Goal: Task Accomplishment & Management: Manage account settings

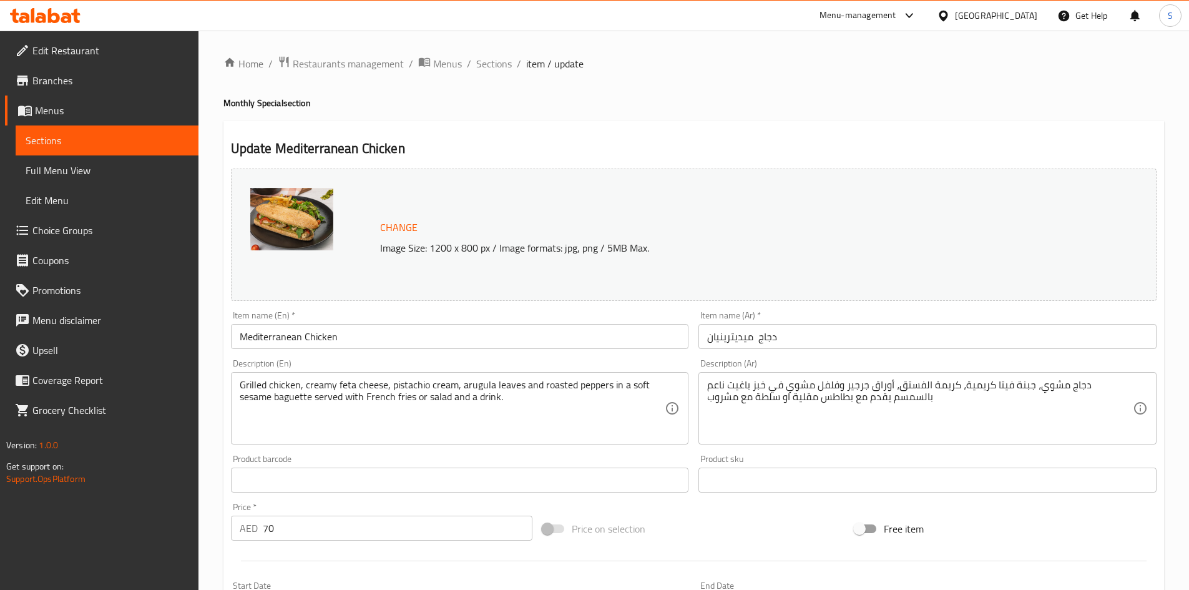
click at [996, 17] on div "[GEOGRAPHIC_DATA]" at bounding box center [996, 16] width 82 height 14
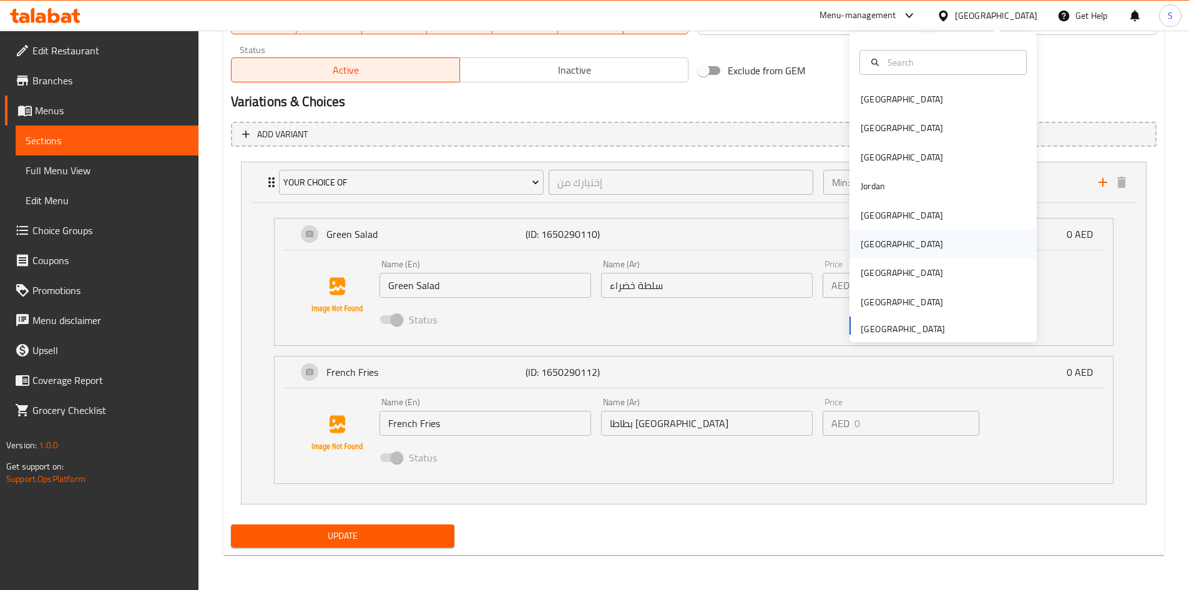
click at [888, 253] on div "[GEOGRAPHIC_DATA]" at bounding box center [943, 244] width 187 height 29
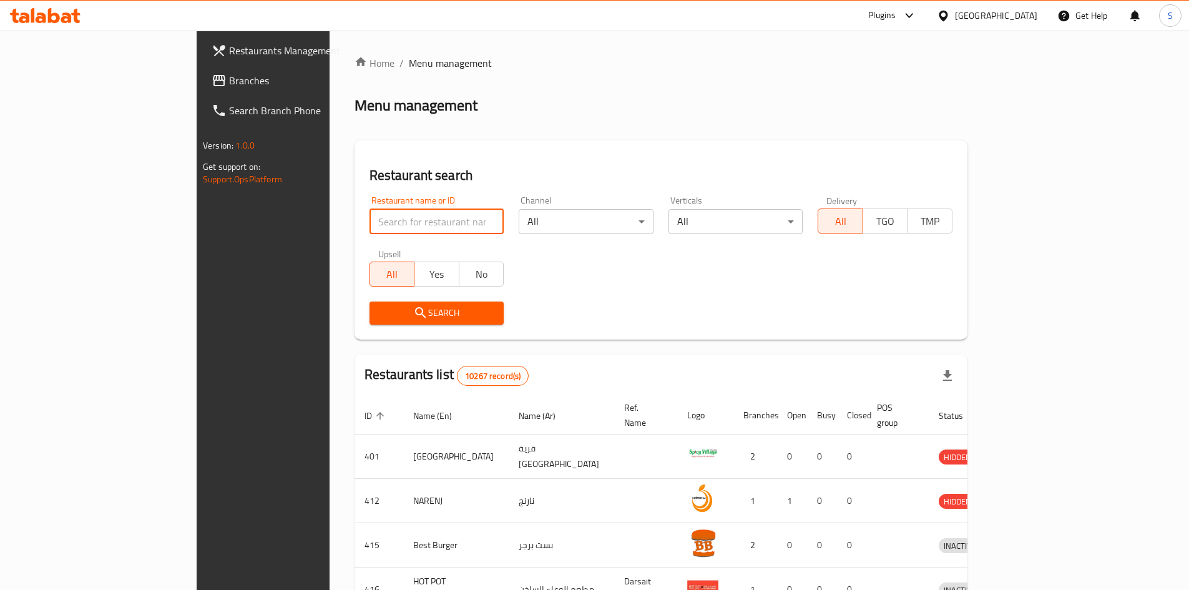
click at [370, 220] on input "search" at bounding box center [437, 221] width 135 height 25
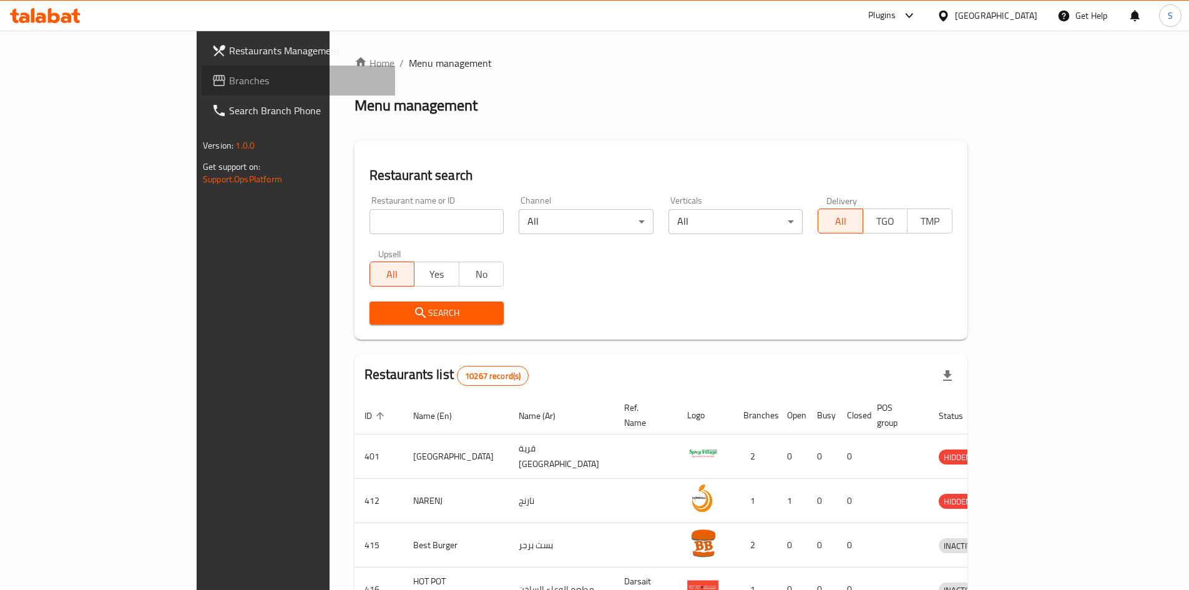
click at [229, 77] on span "Branches" at bounding box center [307, 80] width 156 height 15
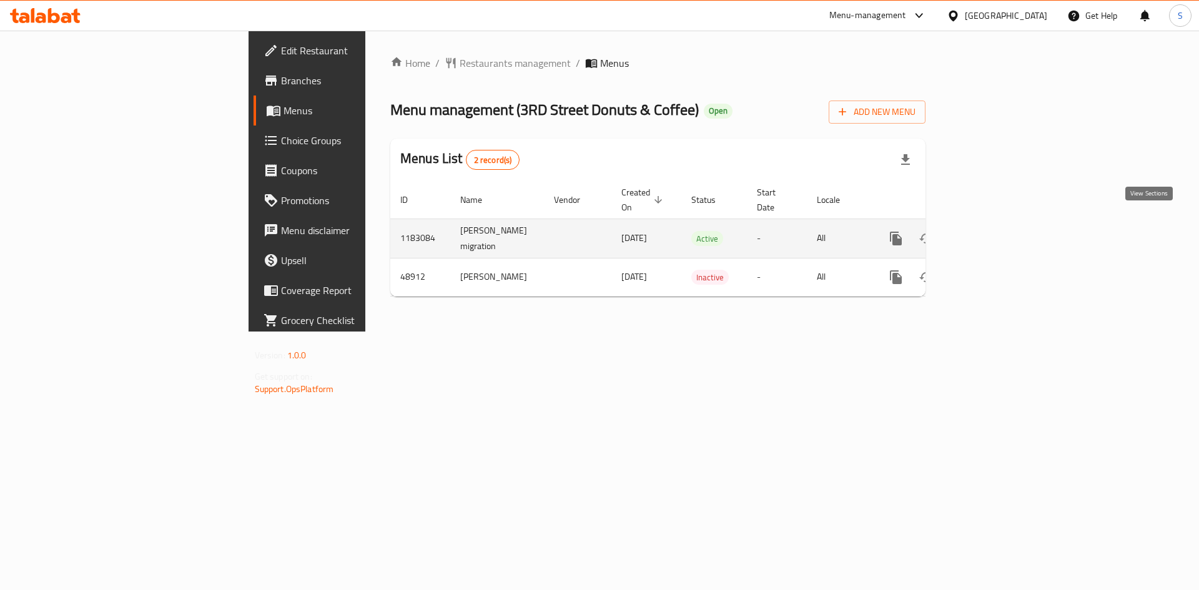
click at [991, 233] on icon "enhanced table" at bounding box center [985, 238] width 11 height 11
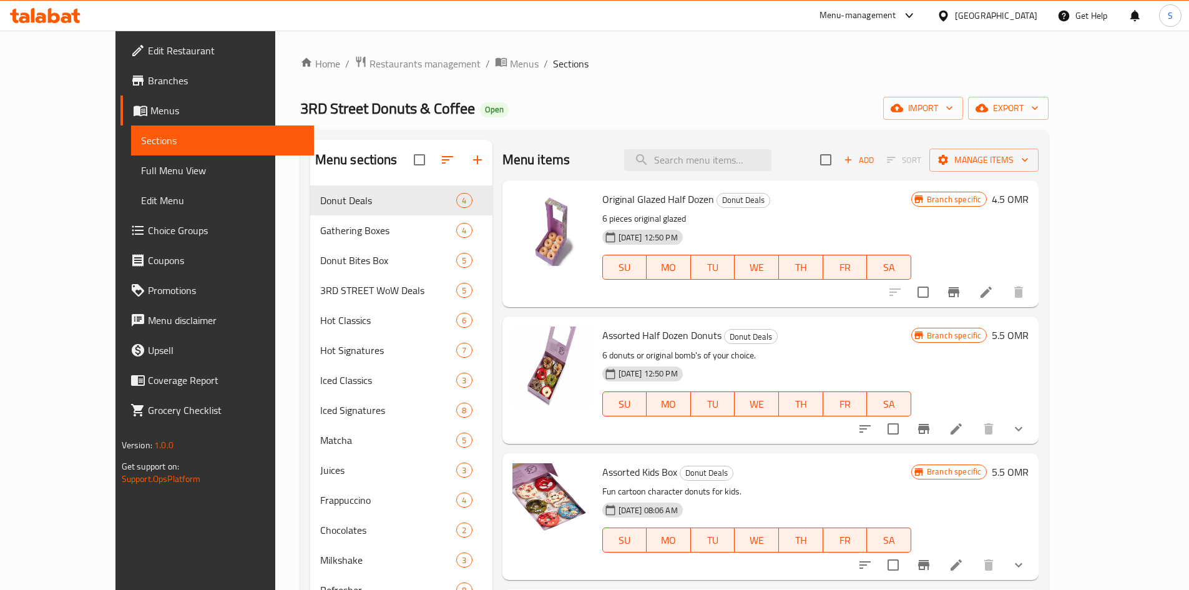
click at [148, 232] on span "Choice Groups" at bounding box center [226, 230] width 156 height 15
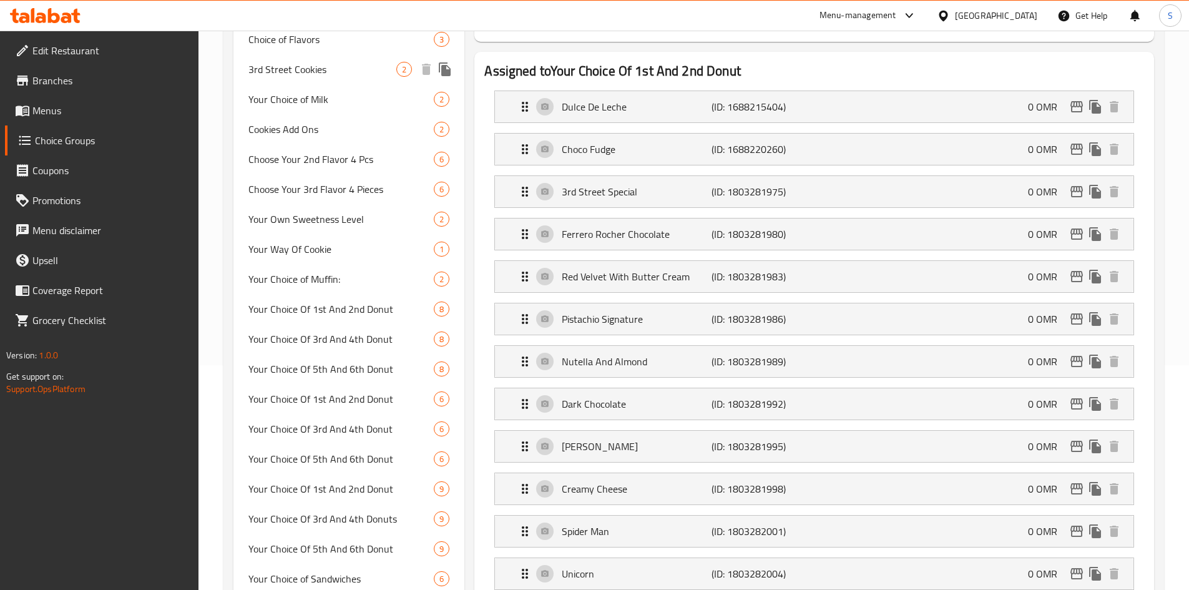
scroll to position [499, 0]
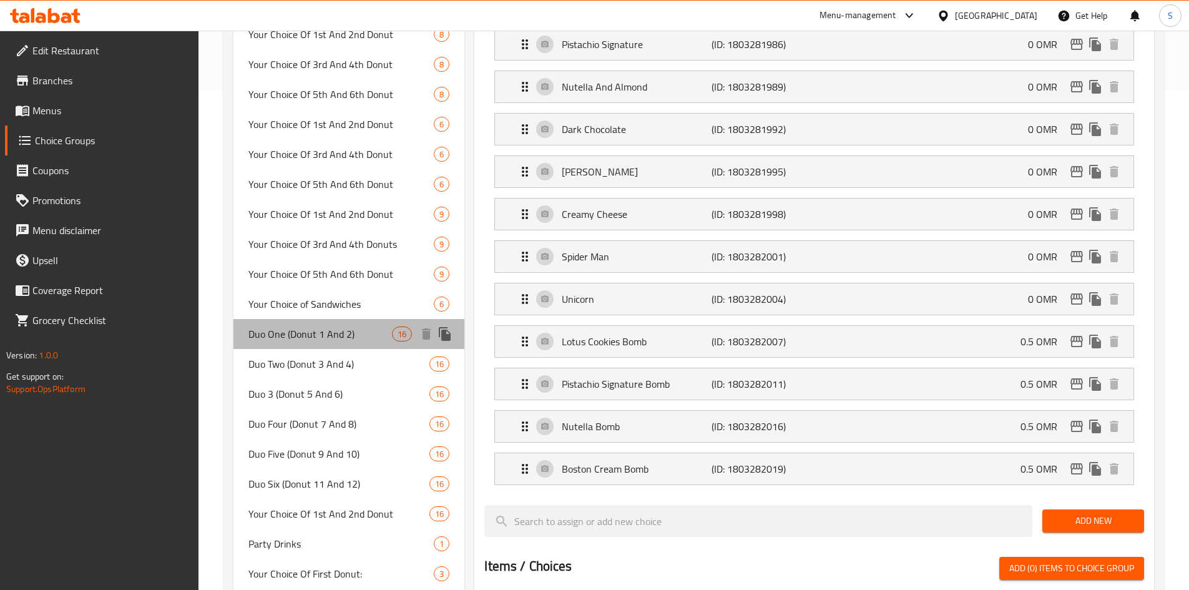
click at [345, 338] on span "Duo One (Donut 1 And 2)" at bounding box center [320, 333] width 144 height 15
type input "Duo One (Donut 1 And 2)"
type input "ثنائي أول (دونات 1 و 2)"
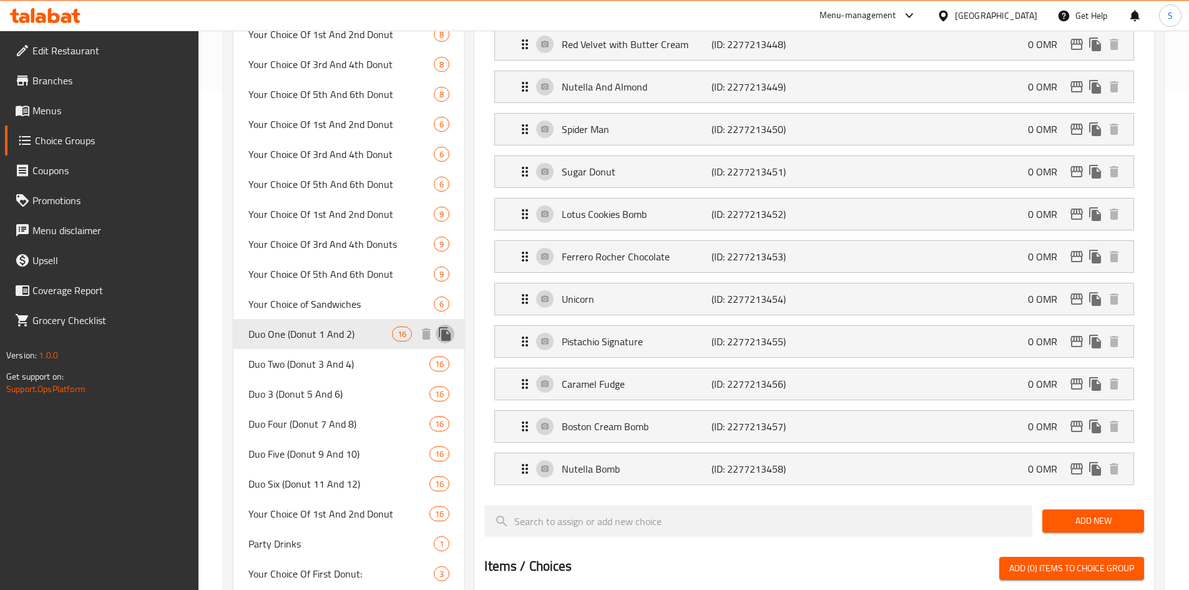
click at [448, 341] on icon "duplicate" at bounding box center [445, 333] width 15 height 15
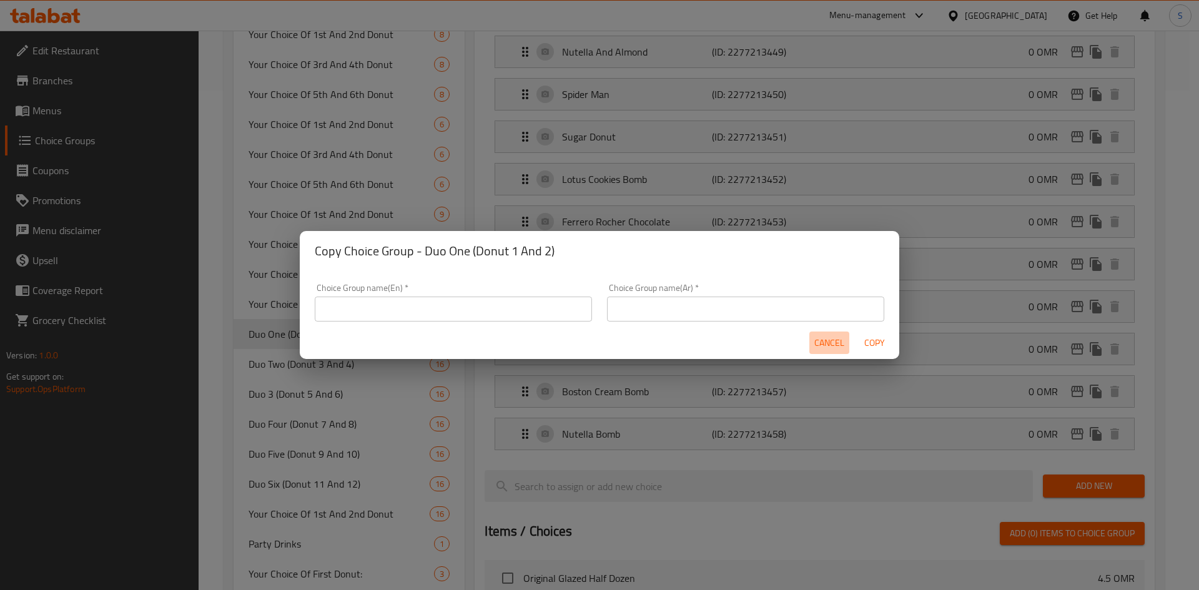
click at [832, 345] on span "Cancel" at bounding box center [829, 343] width 30 height 16
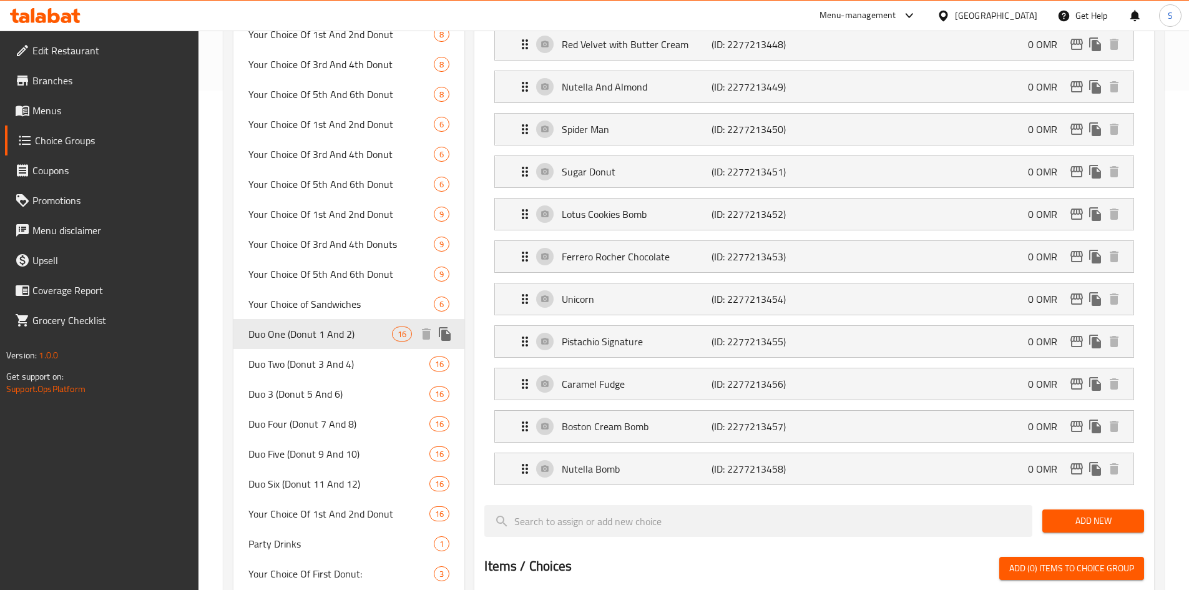
click at [327, 338] on span "Duo One (Donut 1 And 2)" at bounding box center [320, 333] width 144 height 15
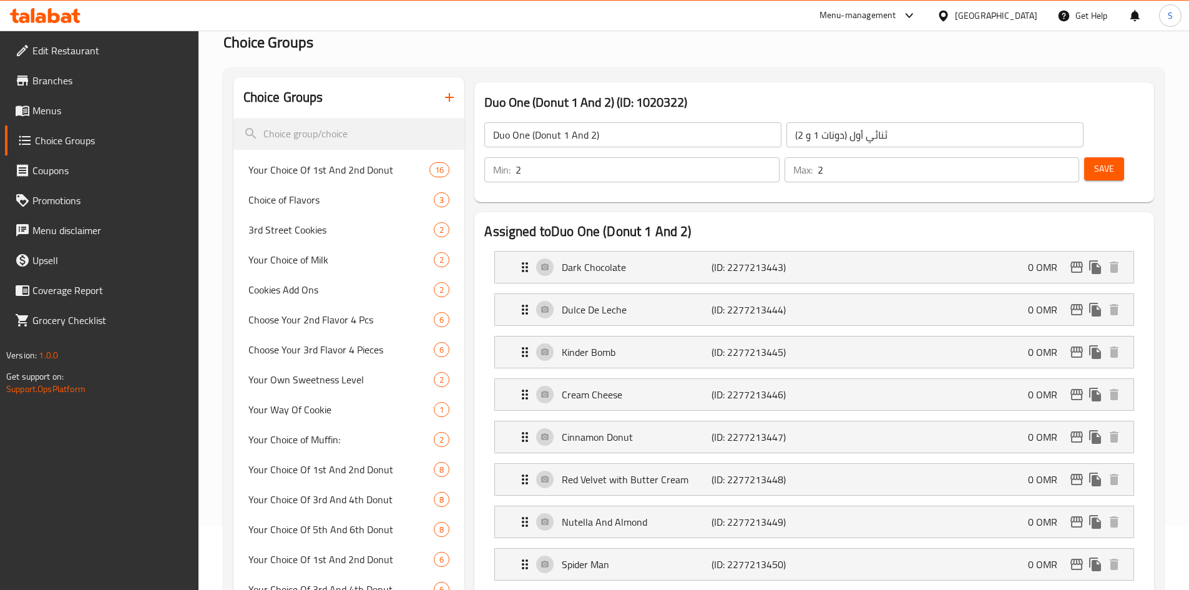
scroll to position [62, 0]
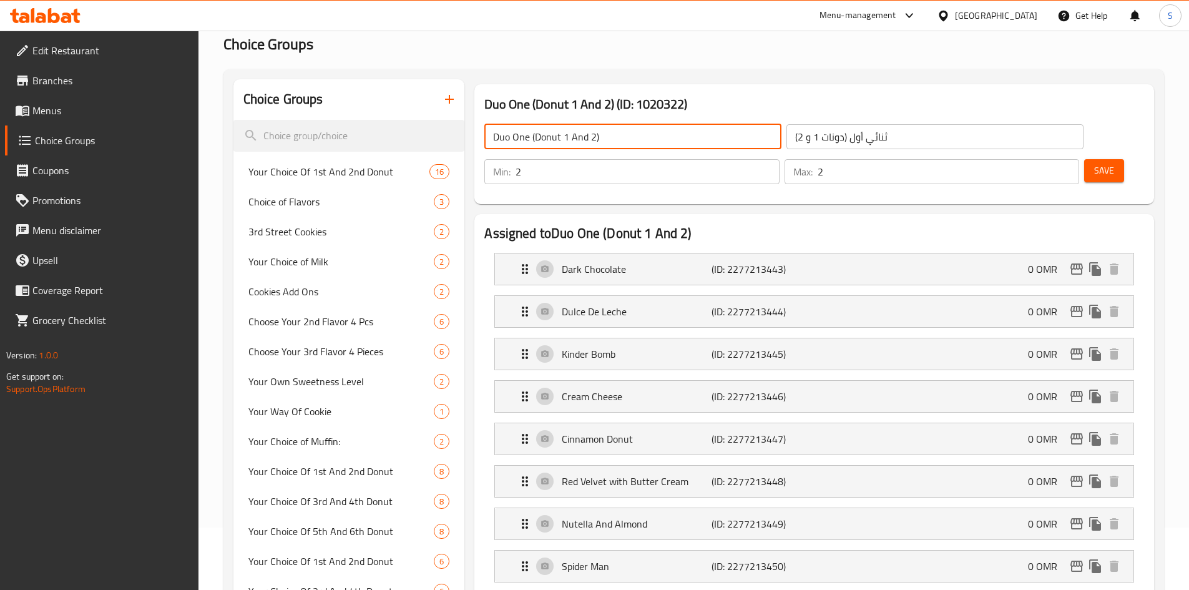
drag, startPoint x: 629, startPoint y: 138, endPoint x: 488, endPoint y: 131, distance: 140.6
click at [488, 131] on input "Duo One (Donut 1 And 2)" at bounding box center [632, 136] width 297 height 25
click at [886, 92] on div "Duo One (Donut 1 And 2) (ID: 1020322) Duo One (Donut 1 And 2) ​ ثنائي أول (دونا…" at bounding box center [814, 144] width 680 height 120
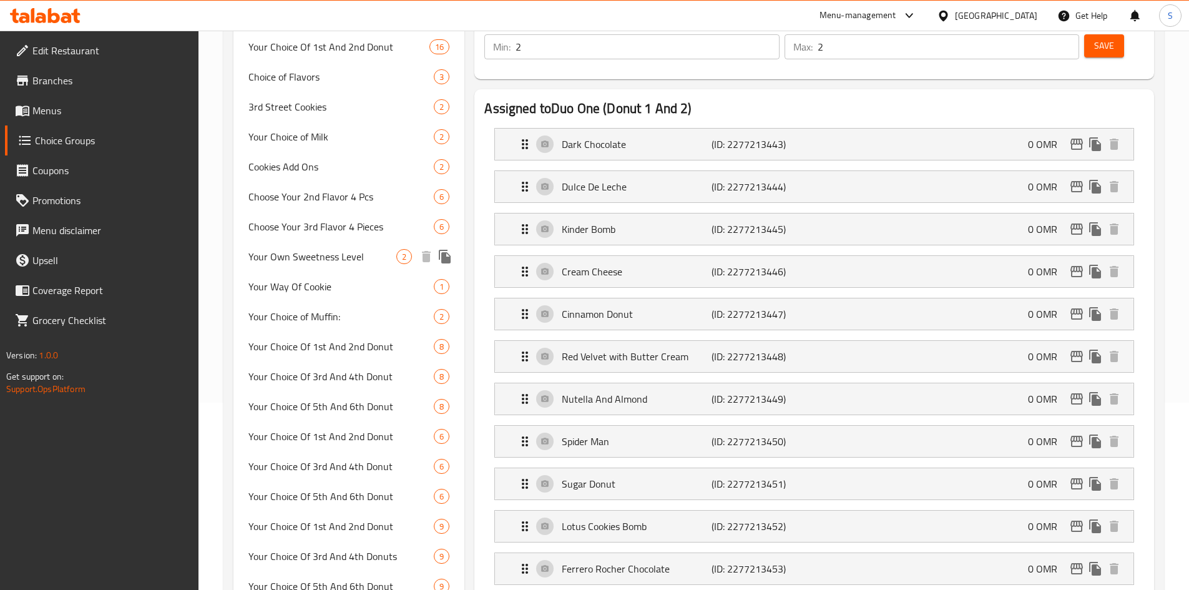
scroll to position [0, 0]
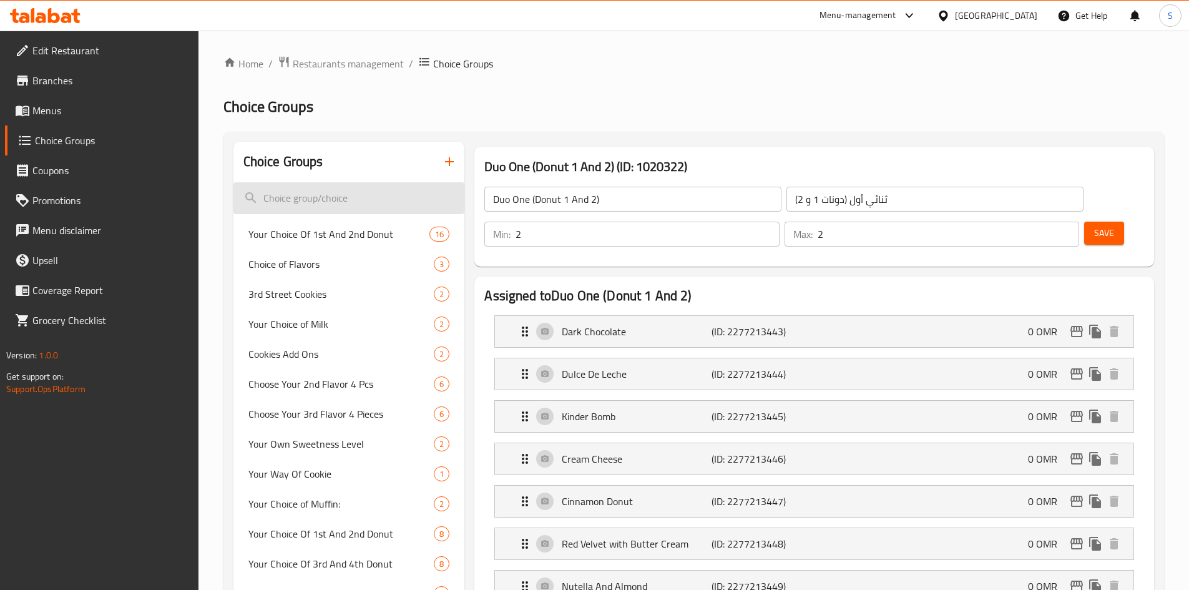
click at [330, 195] on input "search" at bounding box center [349, 198] width 232 height 32
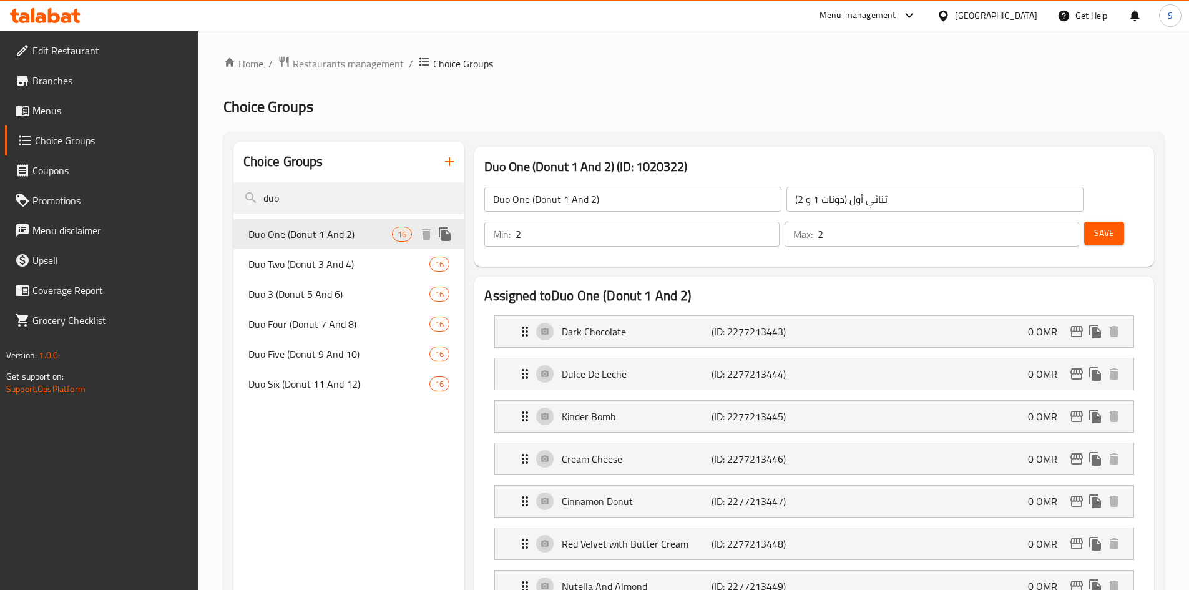
type input "duo"
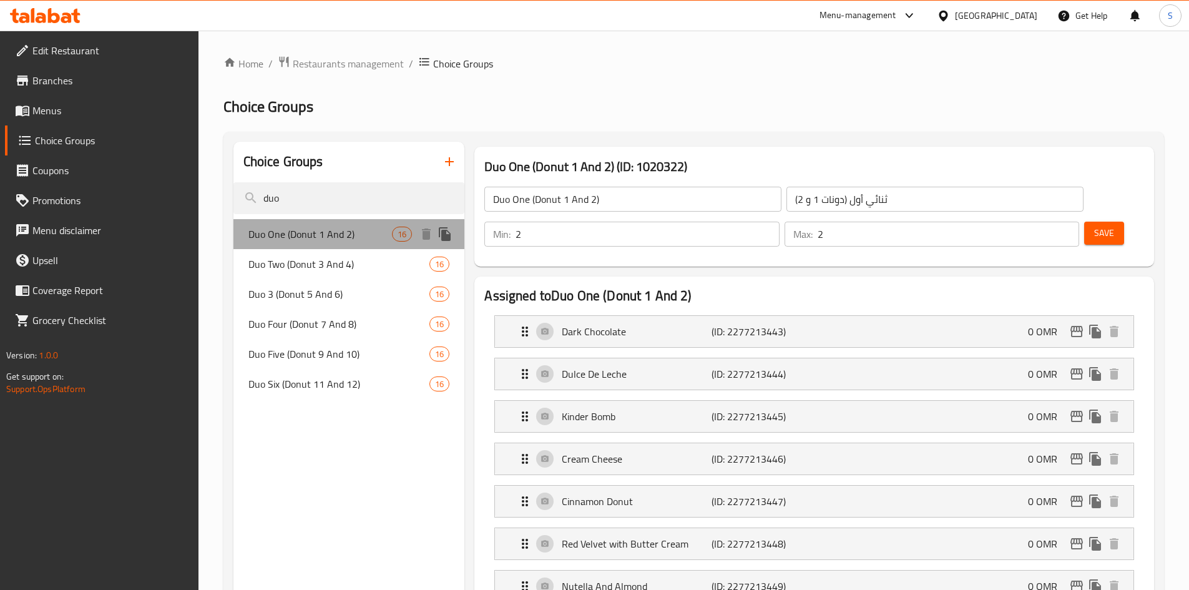
click at [342, 239] on span "Duo One (Donut 1 And 2)" at bounding box center [320, 234] width 144 height 15
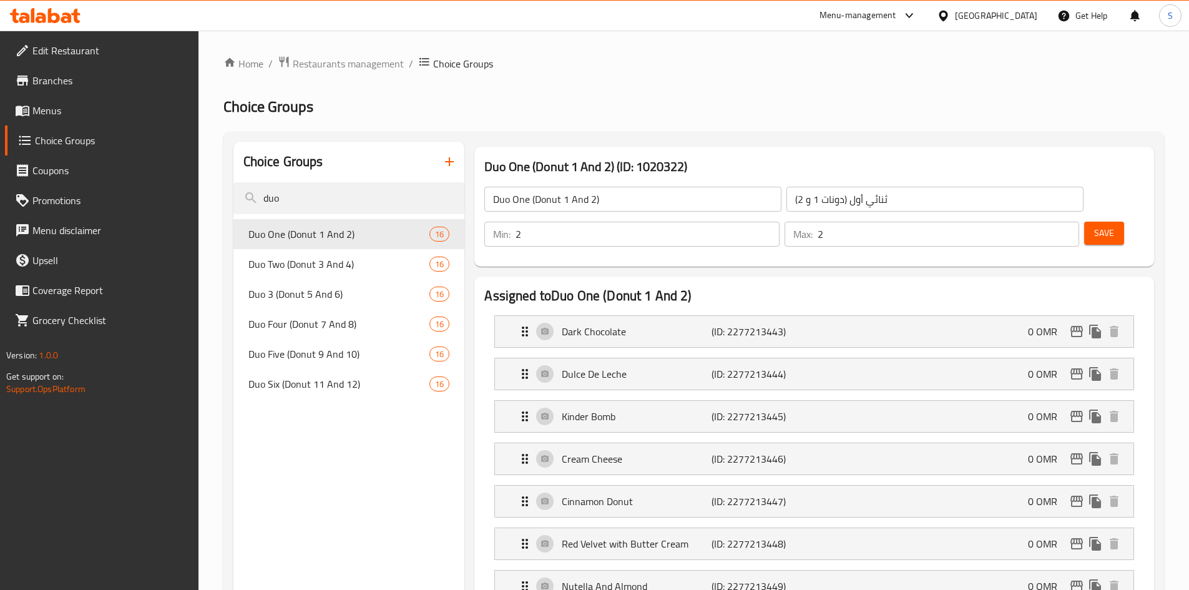
click at [1094, 225] on span "Save" at bounding box center [1104, 233] width 20 height 16
